Goal: Task Accomplishment & Management: Use online tool/utility

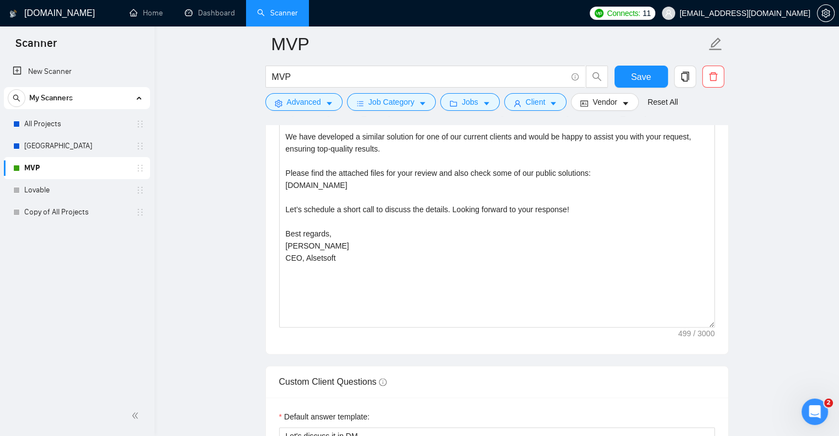
scroll to position [1331, 0]
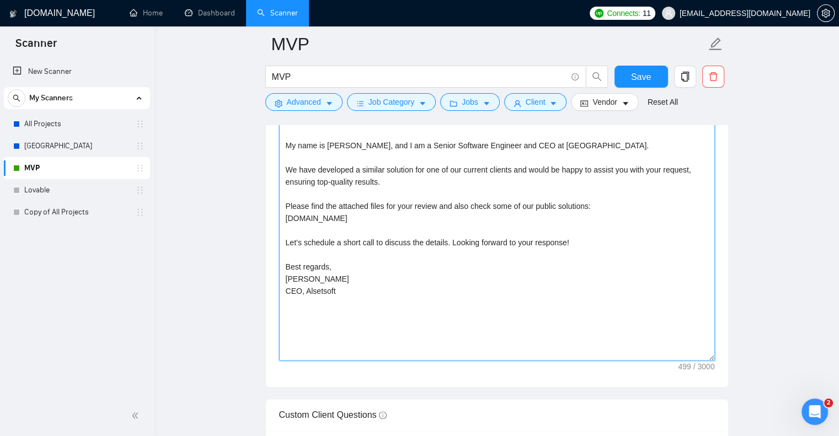
click at [349, 270] on textarea "Hello, My name is [PERSON_NAME], and I am a Senior Software Engineer and CEO at…" at bounding box center [497, 236] width 436 height 248
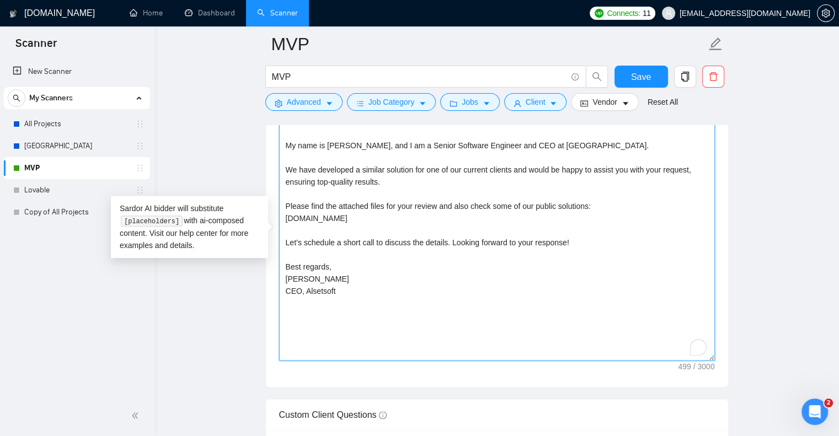
paste textarea "check our portfolio on the profile page, and also some of our public solutions …"
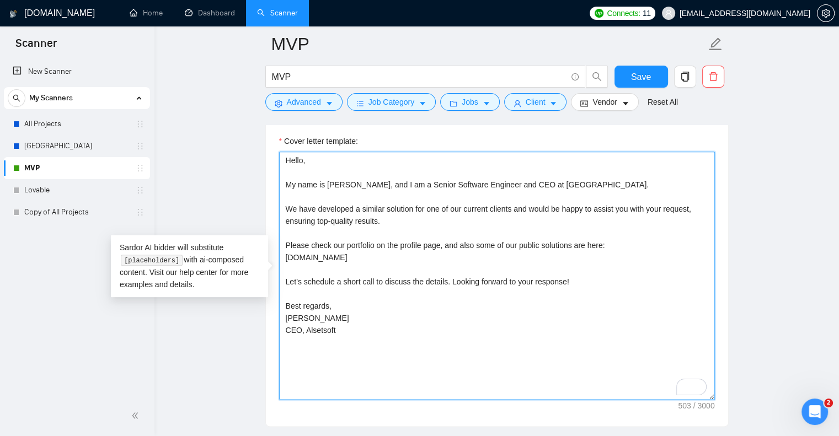
scroll to position [1287, 0]
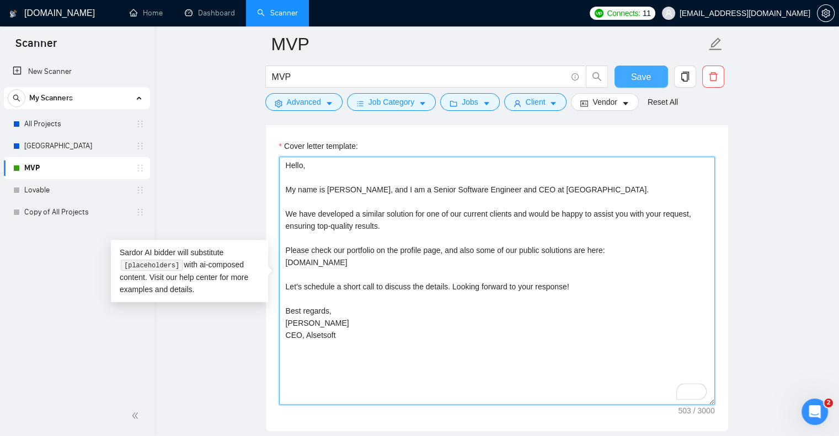
type textarea "Hello, My name is [PERSON_NAME], and I am a Senior Software Engineer and CEO at…"
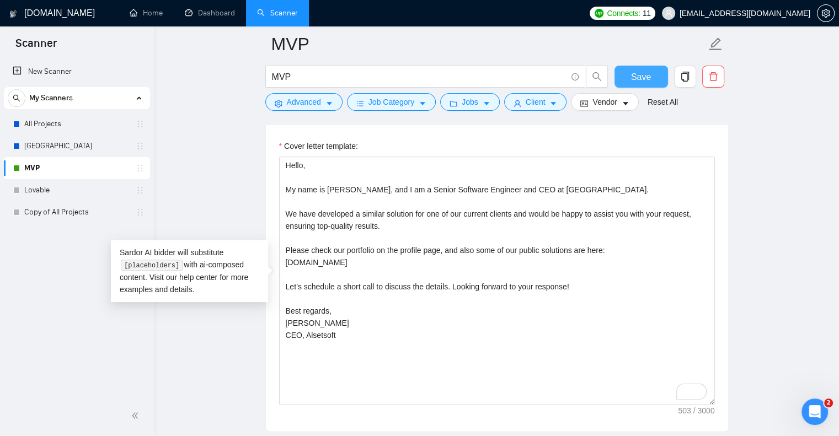
click at [637, 76] on span "Save" at bounding box center [641, 77] width 20 height 14
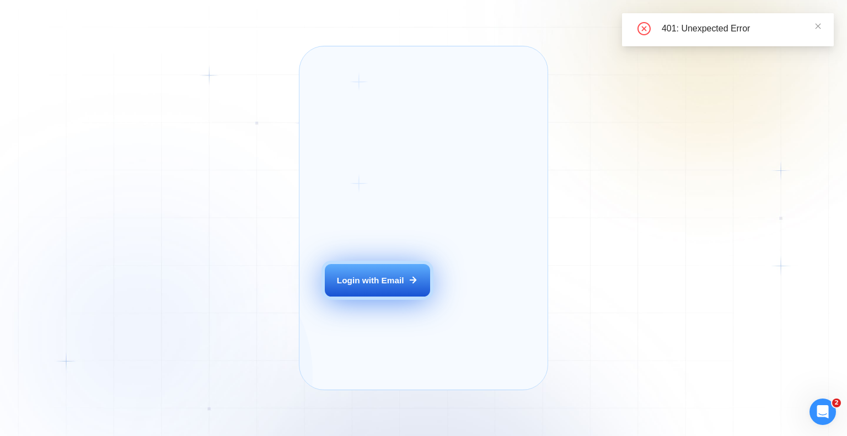
click at [415, 286] on button "Login with Email" at bounding box center [377, 280] width 105 height 33
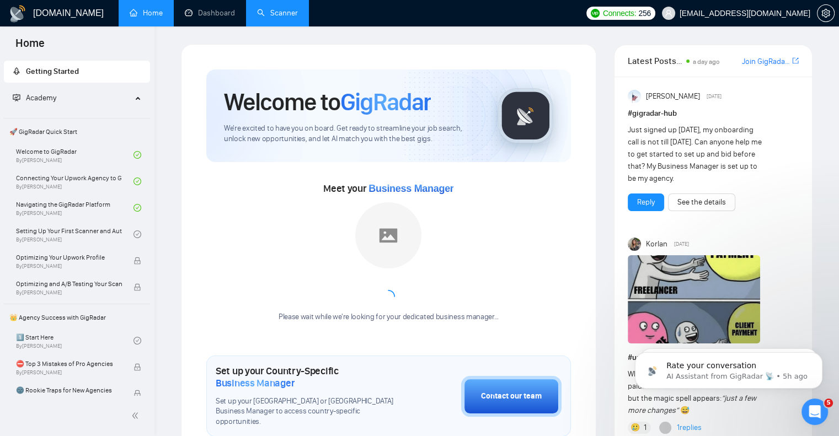
click at [282, 8] on link "Scanner" at bounding box center [277, 12] width 41 height 9
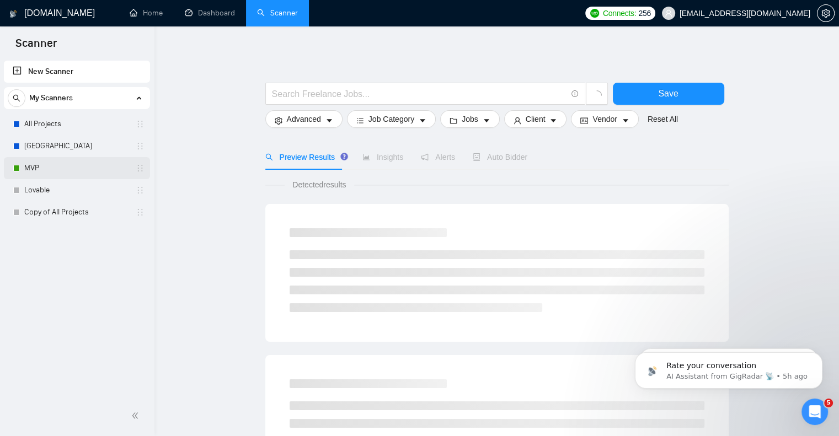
click at [49, 162] on link "MVP" at bounding box center [76, 168] width 105 height 22
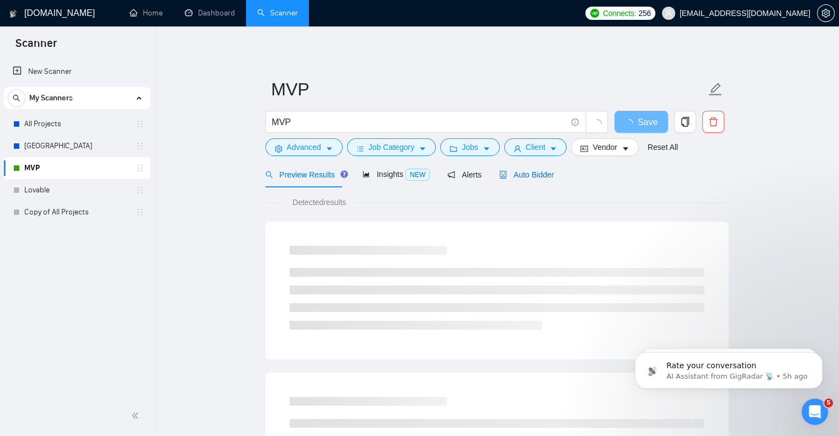
click at [512, 178] on span "Auto Bidder" at bounding box center [526, 174] width 55 height 9
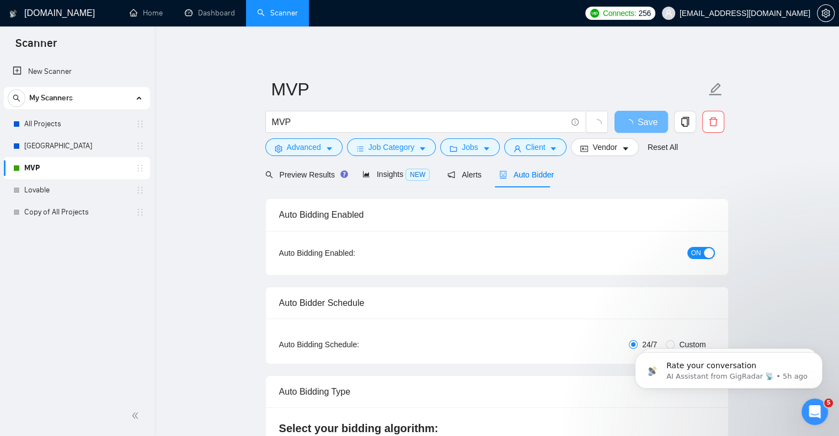
checkbox input "true"
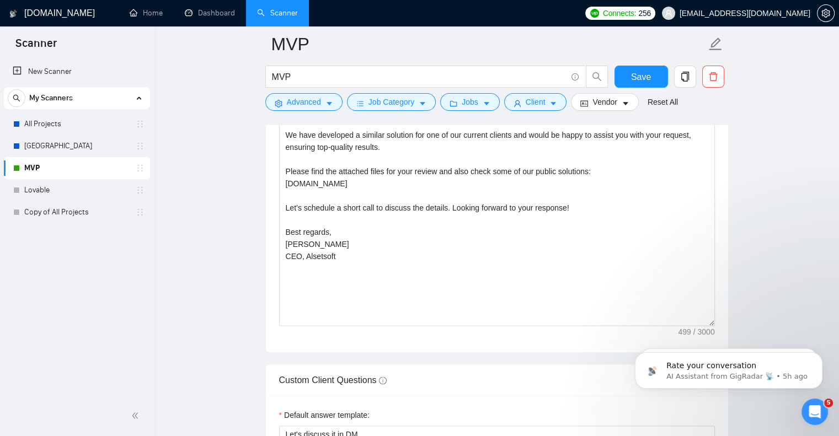
scroll to position [1365, 0]
click at [492, 203] on textarea "Hello, My name is [PERSON_NAME], and I am a Senior Software Engineer and CEO at…" at bounding box center [497, 203] width 436 height 248
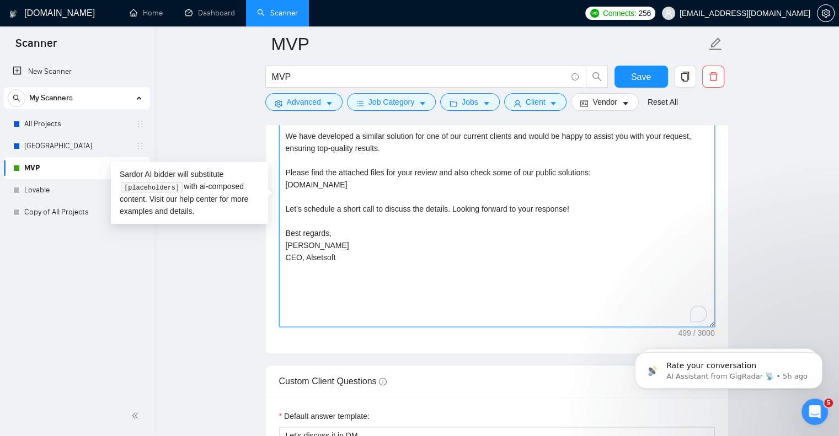
paste textarea "482359"
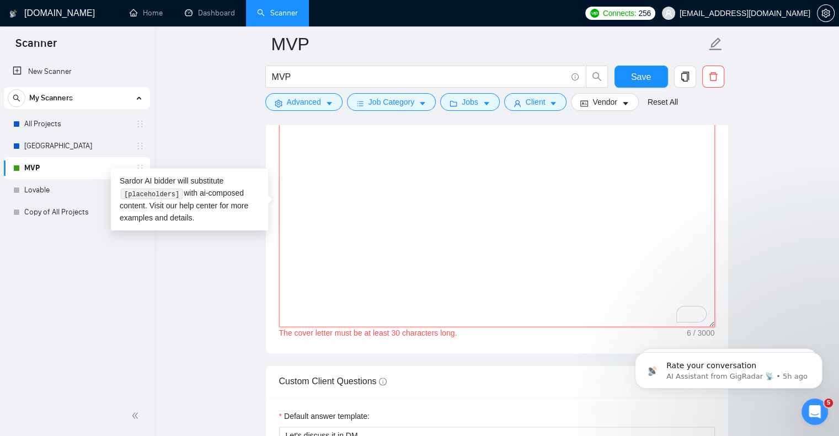
click at [466, 244] on textarea "482359" at bounding box center [497, 203] width 436 height 248
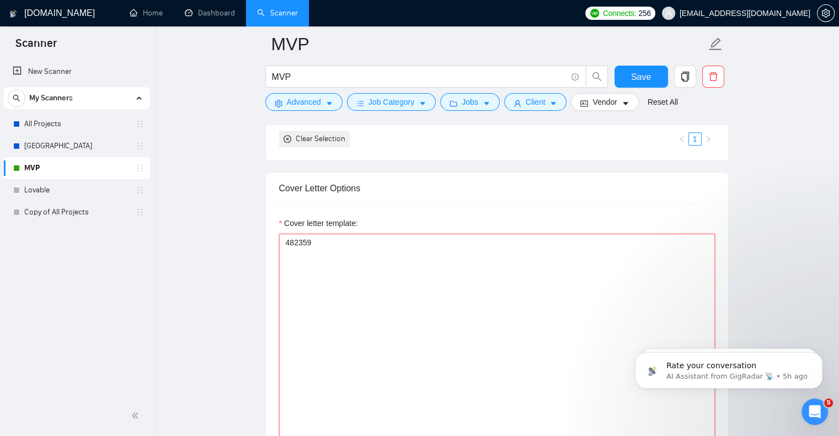
scroll to position [1210, 0]
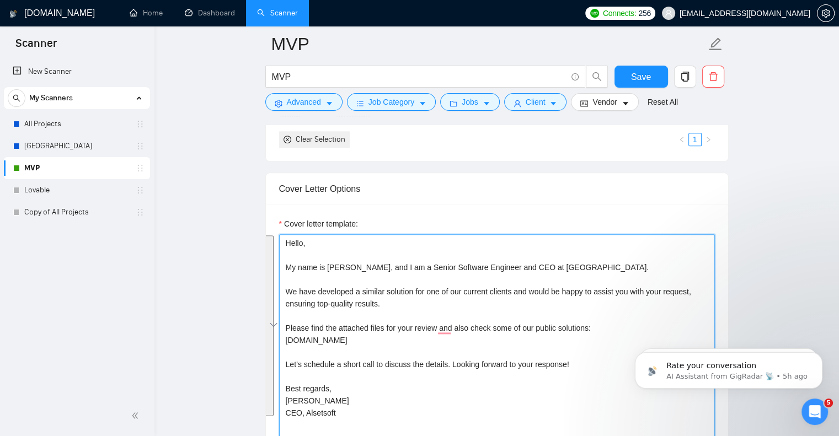
paste textarea "check our portfolio on the profile page, and also some of our public solutions …"
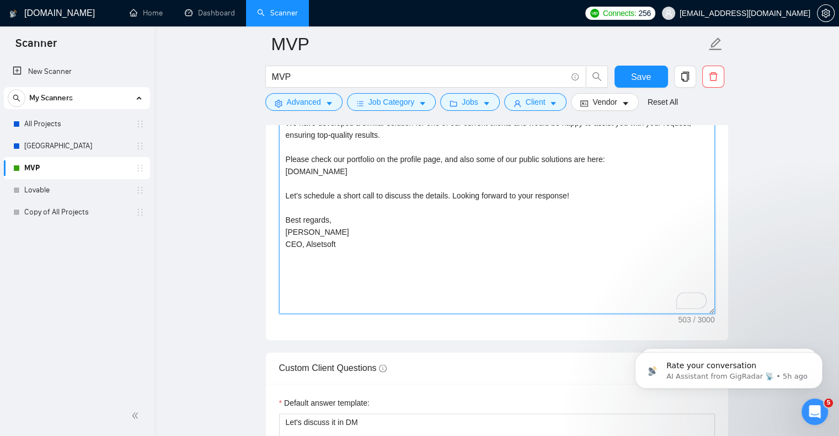
scroll to position [1332, 0]
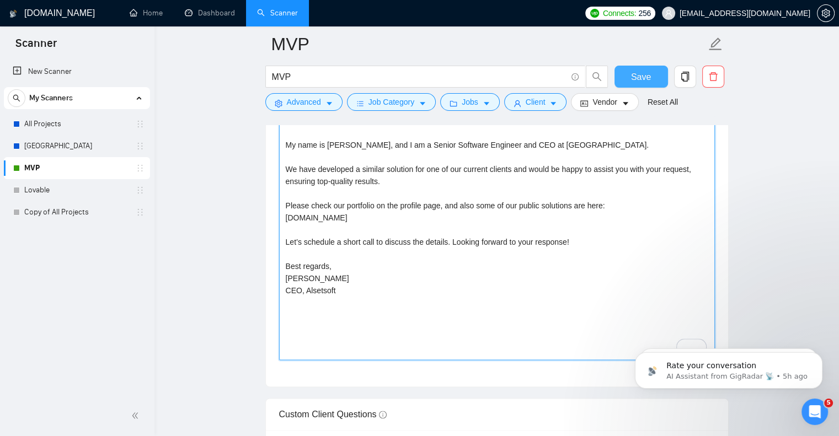
type textarea "Hello, My name is [PERSON_NAME], and I am a Senior Software Engineer and CEO at…"
click at [638, 72] on span "Save" at bounding box center [641, 77] width 20 height 14
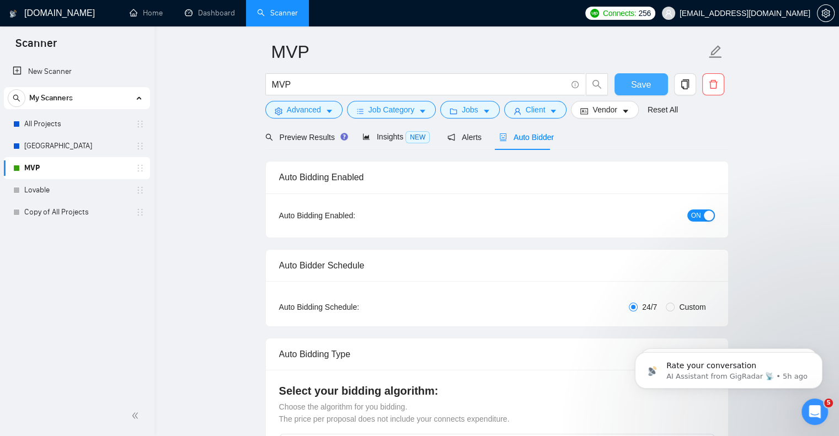
scroll to position [0, 0]
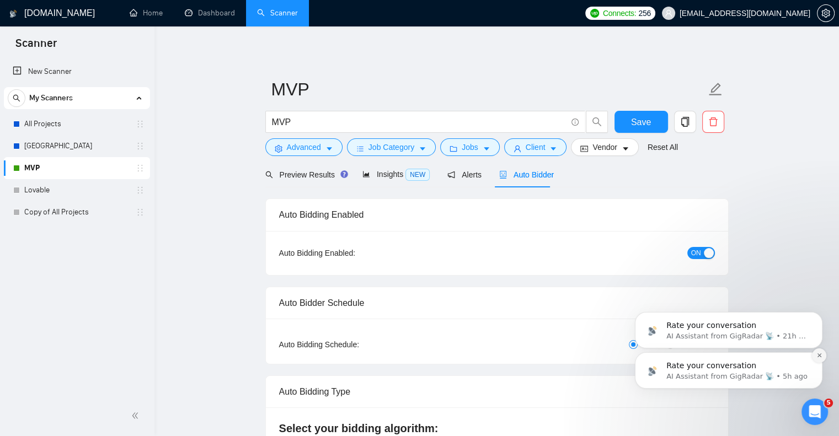
click at [817, 356] on icon "Dismiss notification" at bounding box center [819, 355] width 6 height 6
click at [817, 357] on icon "Dismiss notification" at bounding box center [819, 355] width 6 height 6
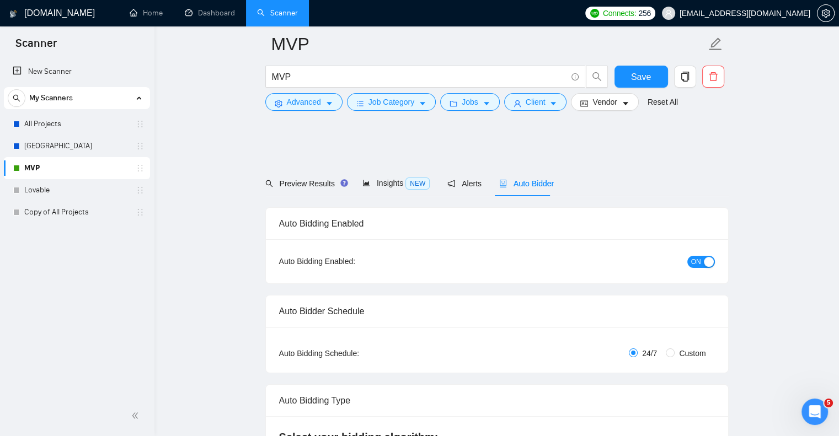
scroll to position [243, 0]
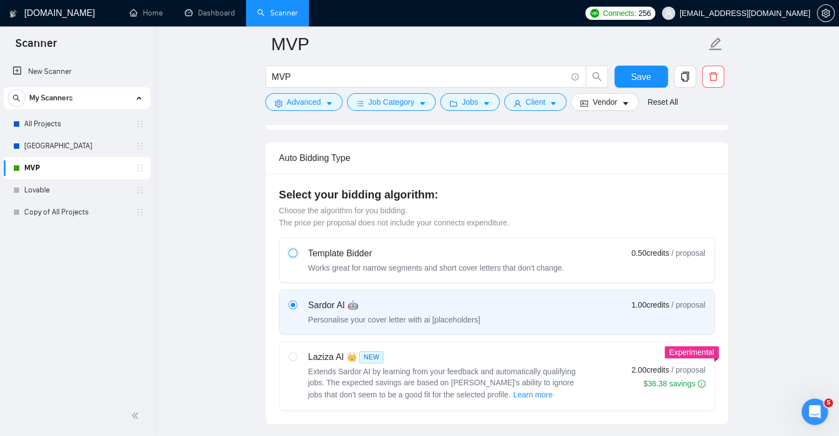
click at [292, 253] on input "radio" at bounding box center [292, 253] width 8 height 8
radio input "true"
radio input "false"
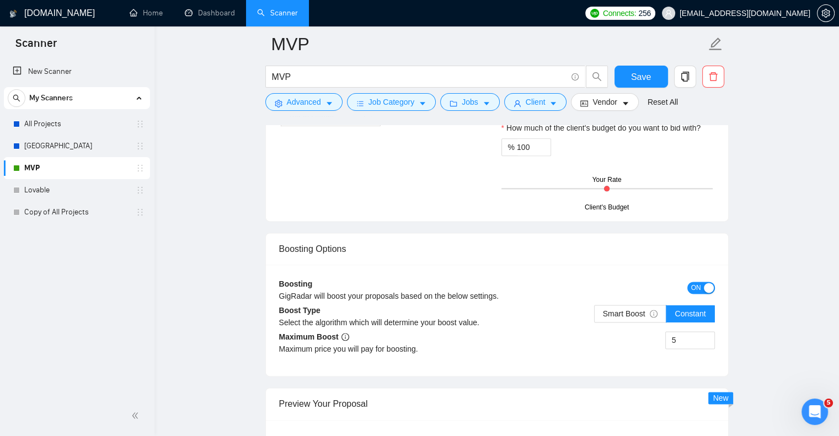
scroll to position [1371, 0]
click at [626, 75] on button "Save" at bounding box center [640, 77] width 53 height 22
